Goal: Navigation & Orientation: Find specific page/section

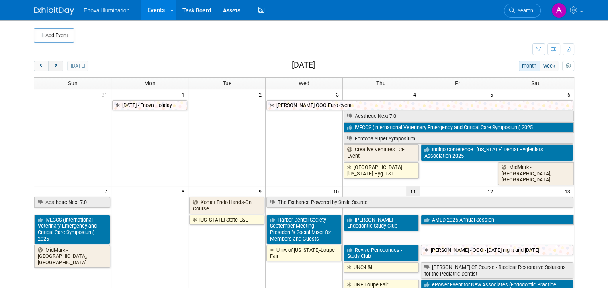
click at [53, 65] on span "next" at bounding box center [56, 66] width 6 height 5
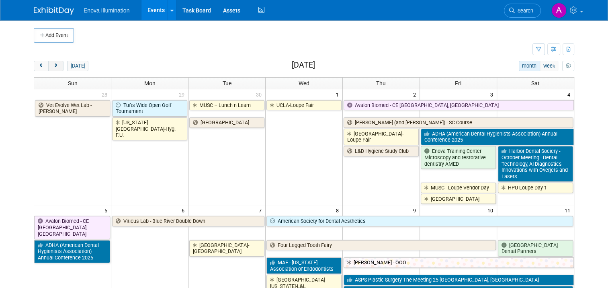
click at [53, 65] on span "next" at bounding box center [56, 66] width 6 height 5
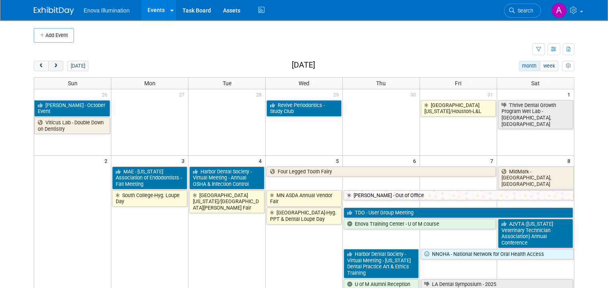
click at [53, 65] on span "next" at bounding box center [56, 66] width 6 height 5
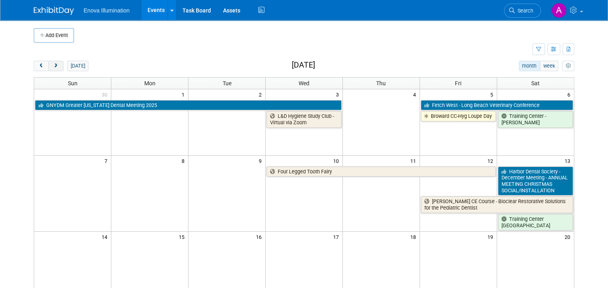
click at [53, 65] on span "next" at bounding box center [56, 66] width 6 height 5
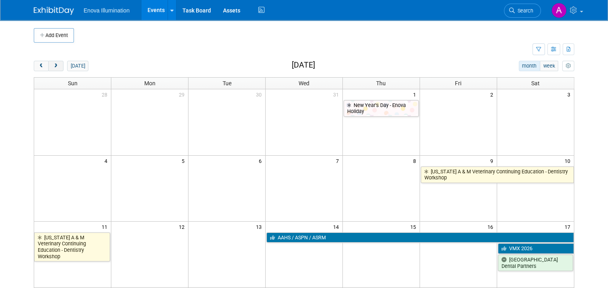
click at [53, 65] on span "next" at bounding box center [56, 66] width 6 height 5
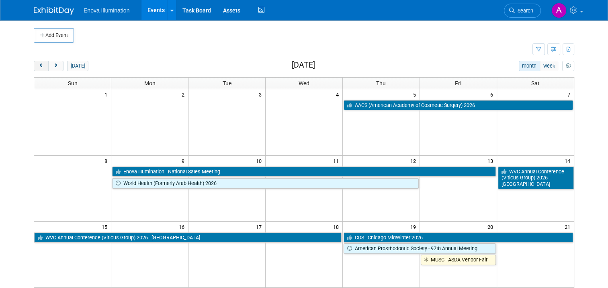
click at [38, 68] on span "prev" at bounding box center [41, 66] width 6 height 5
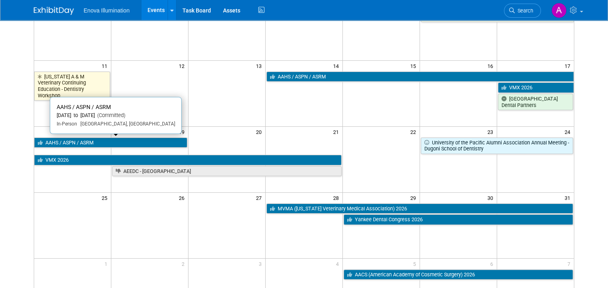
scroll to position [201, 0]
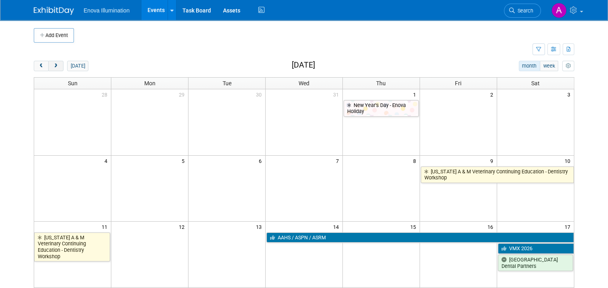
click at [53, 67] on span "next" at bounding box center [56, 66] width 6 height 5
